Goal: Check status

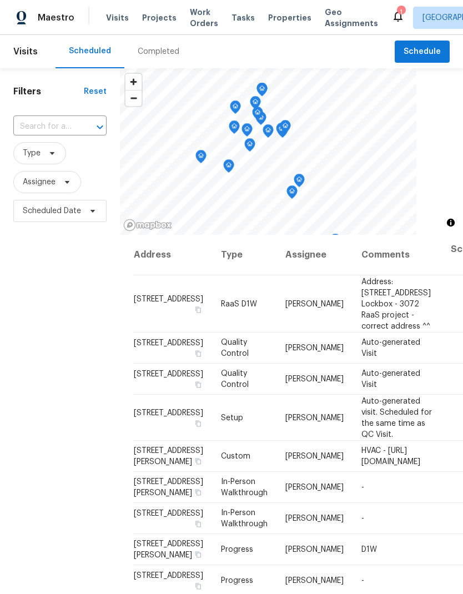
click at [163, 54] on div "Completed" at bounding box center [159, 51] width 42 height 11
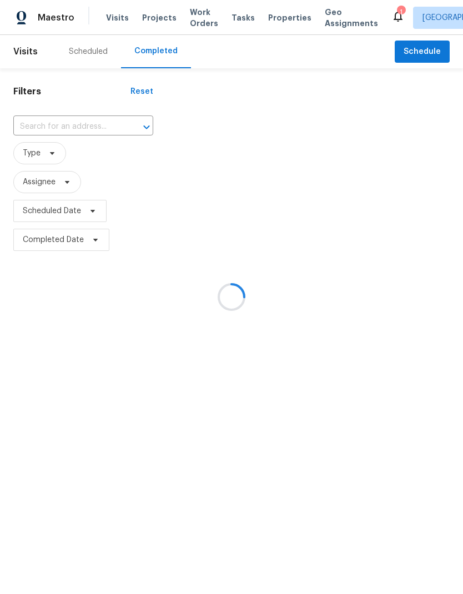
click at [77, 131] on div at bounding box center [231, 297] width 463 height 594
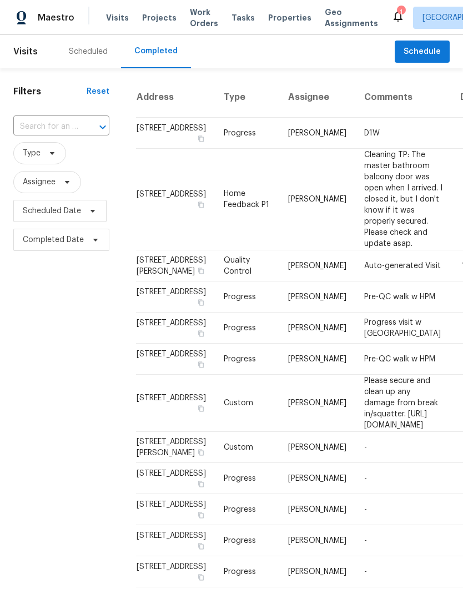
click at [74, 112] on div "Filters Reset ​ Type Assignee Scheduled Date Completed Date" at bounding box center [61, 535] width 123 height 935
click at [56, 126] on input "text" at bounding box center [45, 126] width 65 height 17
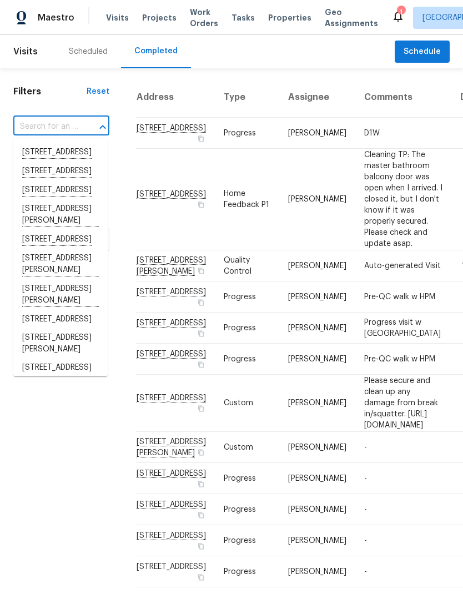
click at [51, 131] on input "text" at bounding box center [45, 126] width 65 height 17
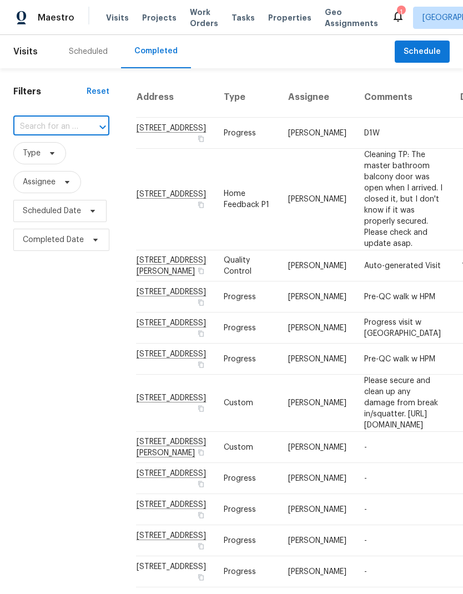
paste input "[STREET_ADDRESS]"
type input "[STREET_ADDRESS]"
click at [76, 159] on li "[STREET_ADDRESS]" at bounding box center [60, 152] width 94 height 18
